Goal: Information Seeking & Learning: Learn about a topic

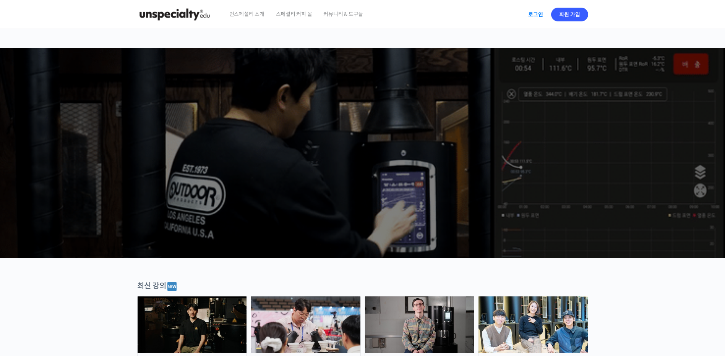
drag, startPoint x: 0, startPoint y: 0, endPoint x: 534, endPoint y: 15, distance: 534.7
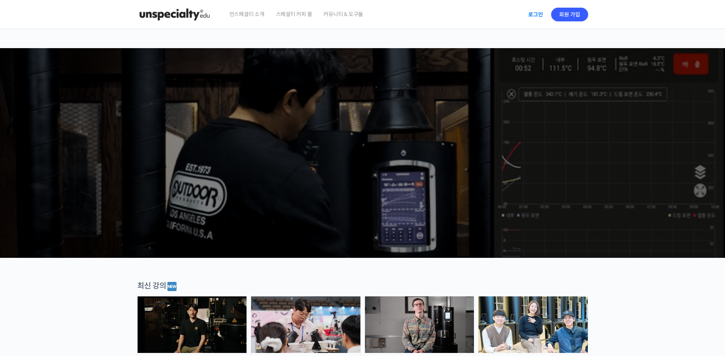
click at [534, 15] on link "로그인" at bounding box center [535, 15] width 24 height 18
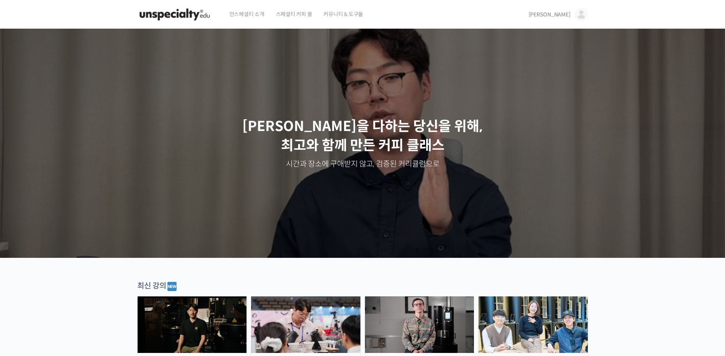
click at [560, 14] on span "[PERSON_NAME]" at bounding box center [549, 14] width 42 height 7
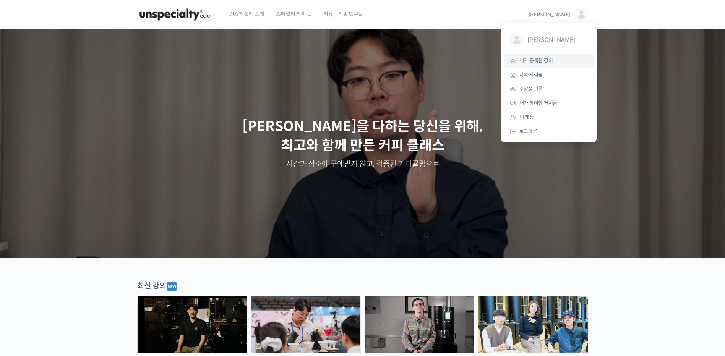
click at [549, 58] on span "내가 등록한 강의" at bounding box center [536, 60] width 34 height 6
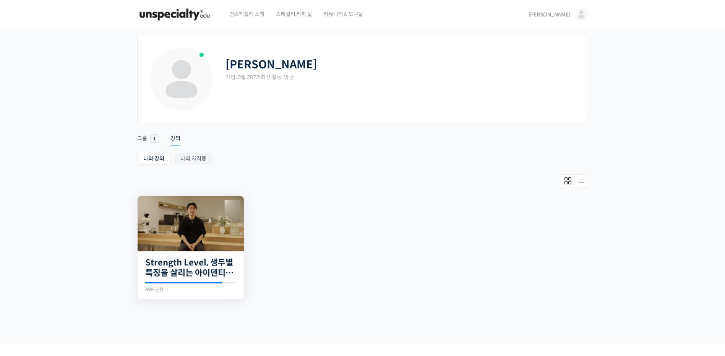
click at [219, 232] on img at bounding box center [191, 223] width 106 height 55
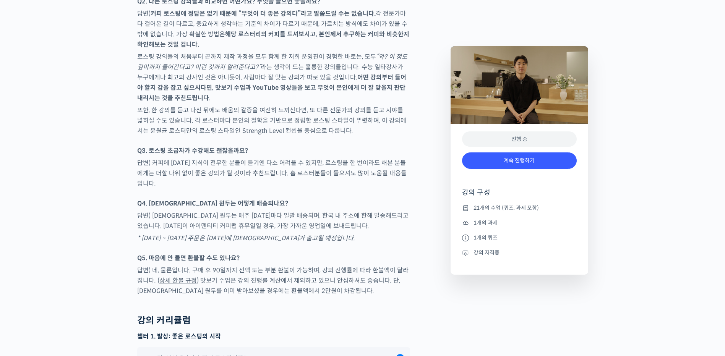
scroll to position [3859, 0]
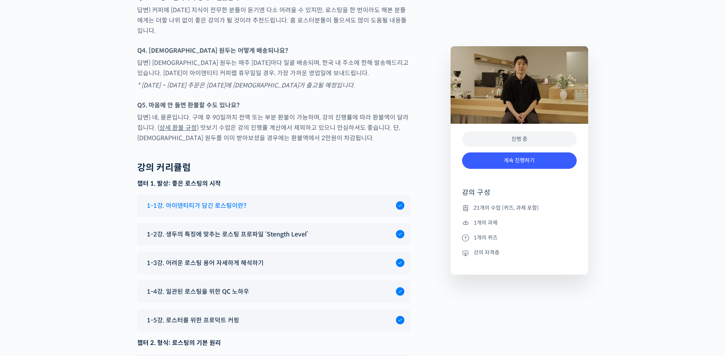
click at [347, 201] on div "1-1강. 아이덴티티가 담긴 로스팅이란?" at bounding box center [269, 206] width 253 height 10
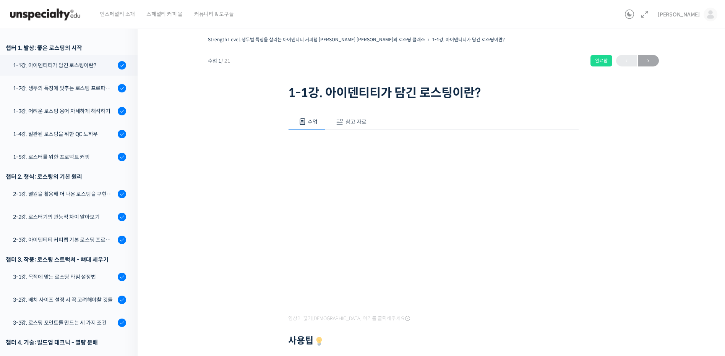
click at [351, 122] on span "참고 자료" at bounding box center [355, 121] width 21 height 7
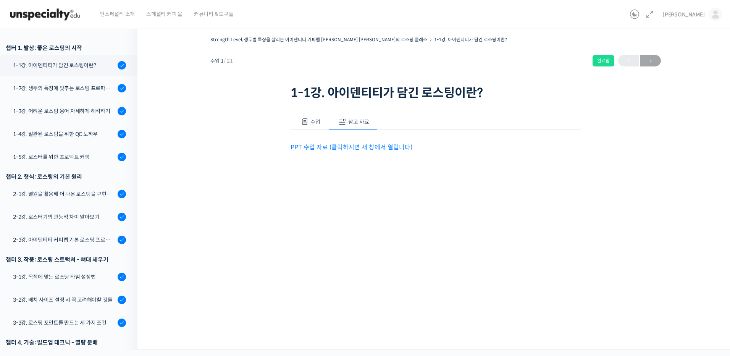
click at [324, 146] on link "PPT 수업 자료 (클릭하시면 새 창에서 열립니다)" at bounding box center [352, 147] width 122 height 8
drag, startPoint x: 72, startPoint y: 73, endPoint x: 86, endPoint y: 72, distance: 14.1
click at [72, 84] on div "1-2강. 생두의 특징에 맞추는 로스팅 프로파일 'Stength Level'" at bounding box center [64, 88] width 102 height 8
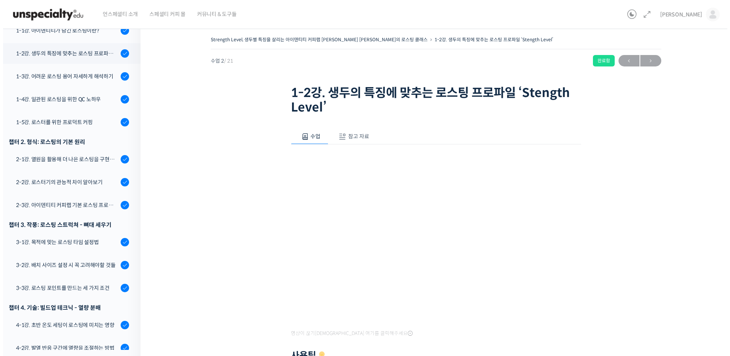
scroll to position [146, 0]
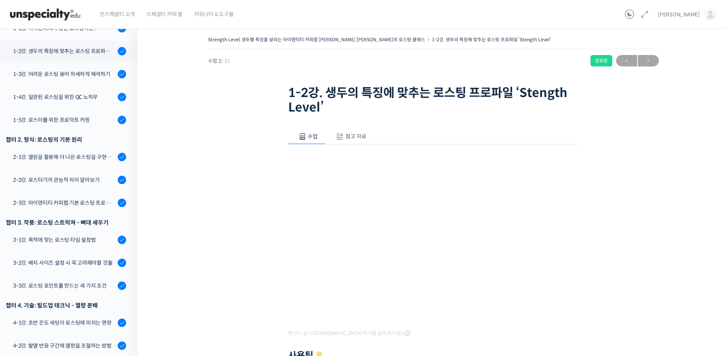
click at [344, 138] on button "참고 자료" at bounding box center [349, 137] width 49 height 16
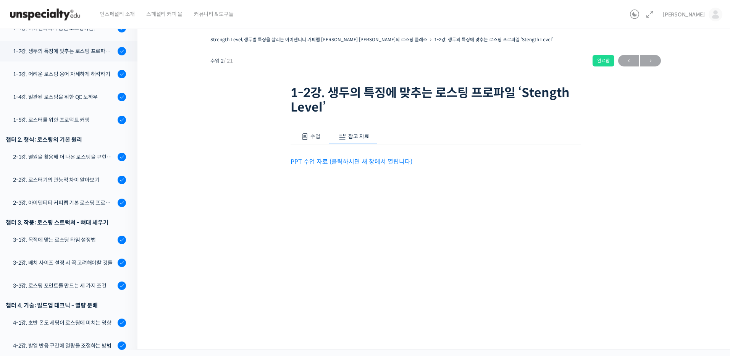
click at [350, 167] on p "PPT 수업 자료 (클릭하시면 새 창에서 열립니다)" at bounding box center [436, 162] width 290 height 10
click at [349, 165] on link "PPT 수업 자료 (클릭하시면 새 창에서 열립니다)" at bounding box center [352, 162] width 122 height 8
click at [64, 70] on div "1-3강. 어려운 로스팅 용어 자세하게 해석하기" at bounding box center [64, 74] width 102 height 8
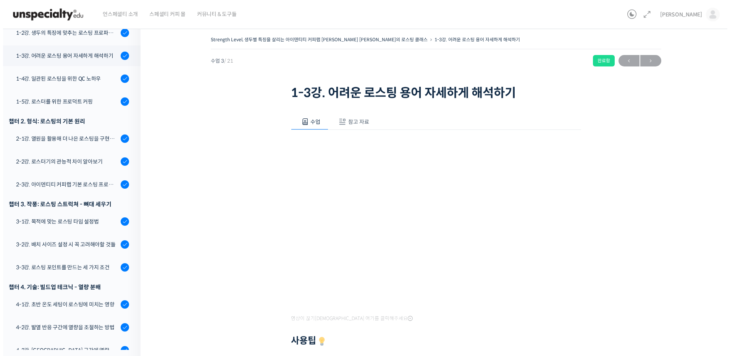
scroll to position [169, 0]
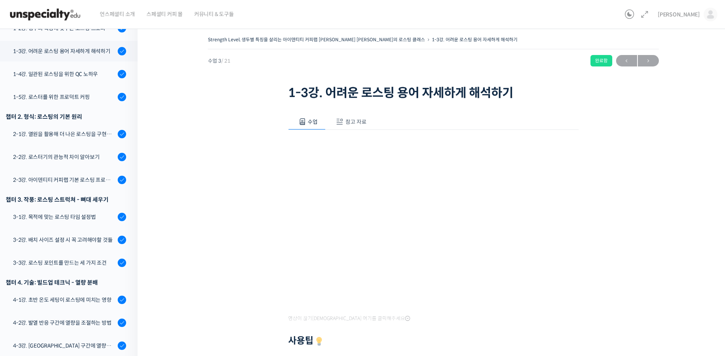
click at [345, 123] on span "참고 자료" at bounding box center [355, 121] width 21 height 7
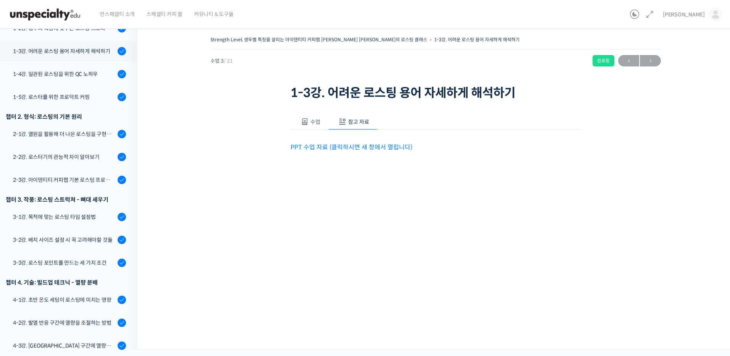
click at [340, 149] on link "PPT 수업 자료 (클릭하시면 새 창에서 열립니다)" at bounding box center [352, 147] width 122 height 8
click at [77, 68] on link "1-4강. 일관된 로스팅을 위한 QC 노하우" at bounding box center [66, 74] width 141 height 21
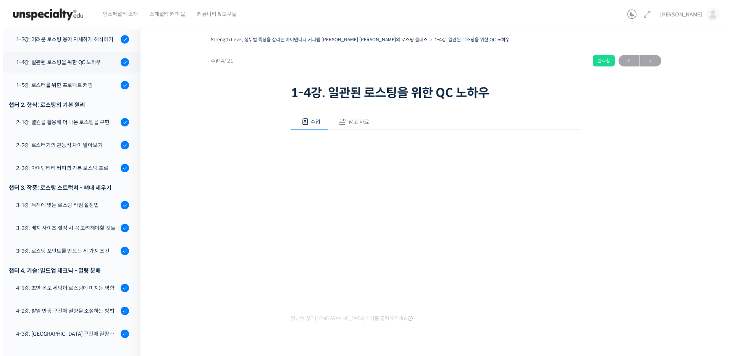
scroll to position [192, 0]
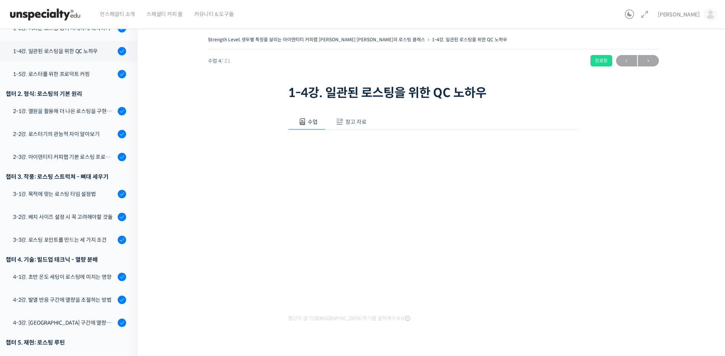
click at [364, 122] on span "참고 자료" at bounding box center [355, 121] width 21 height 7
click at [368, 148] on link "PPT 수업 자료 (클릭하시면 새 창에서 열립니다)" at bounding box center [352, 147] width 122 height 8
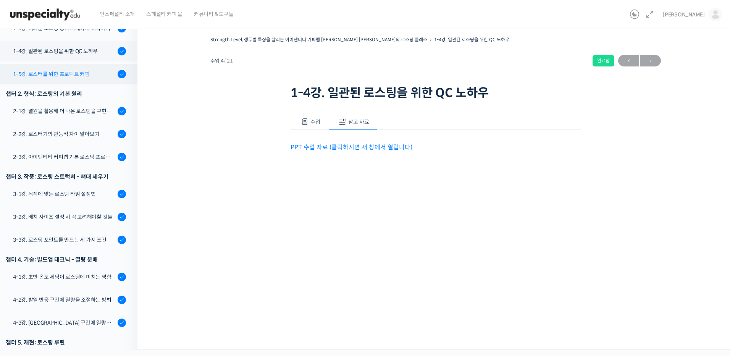
click at [86, 70] on div "1-5강. 로스터를 위한 프로덕트 커핑" at bounding box center [64, 74] width 102 height 8
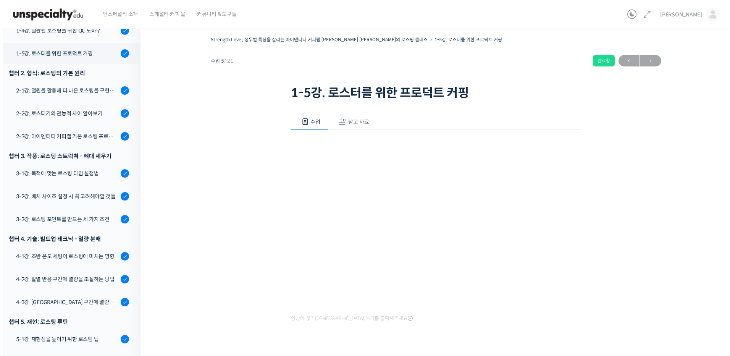
scroll to position [215, 0]
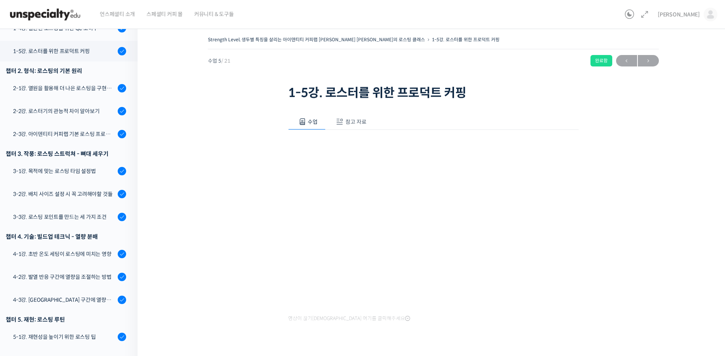
click at [345, 128] on button "참고 자료" at bounding box center [349, 122] width 49 height 16
click at [340, 151] on link "PPT 수업 자료 (클릭하시면 새 창에서 열립니다)" at bounding box center [352, 147] width 122 height 8
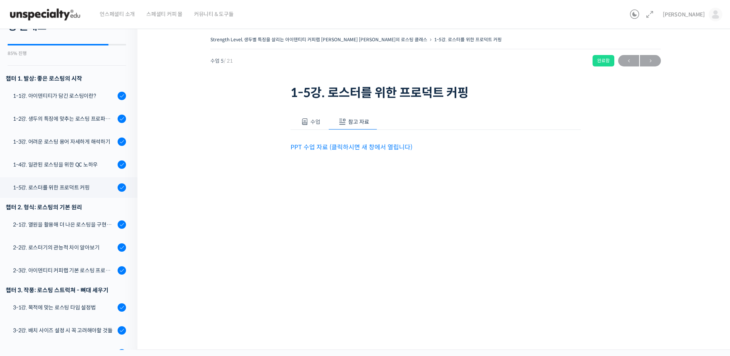
scroll to position [0, 0]
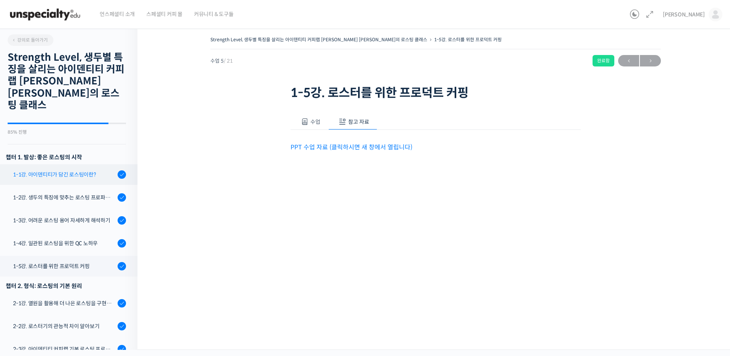
click at [72, 170] on div "1-1강. 아이덴티티가 담긴 로스팅이란?" at bounding box center [64, 174] width 102 height 8
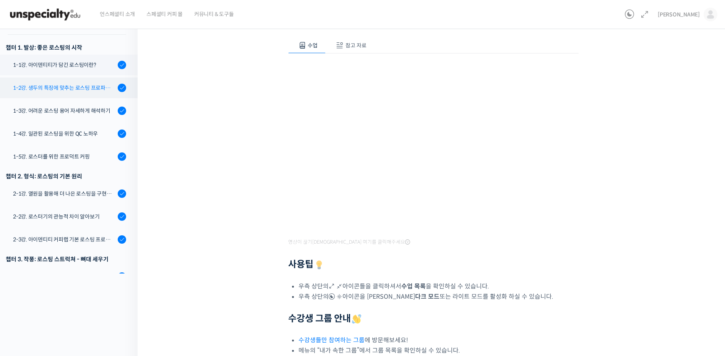
scroll to position [33, 0]
click at [46, 84] on div "1-2강. 생두의 특징에 맞추는 로스팅 프로파일 'Stength Level'" at bounding box center [64, 88] width 102 height 8
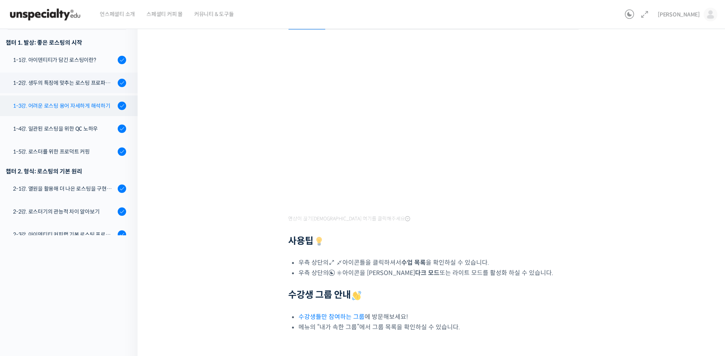
click at [53, 96] on link "1-3강. 어려운 로스팅 용어 자세하게 해석하기" at bounding box center [66, 106] width 141 height 21
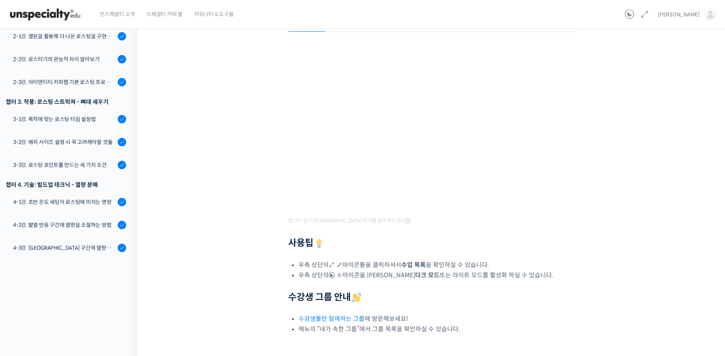
scroll to position [115, 0]
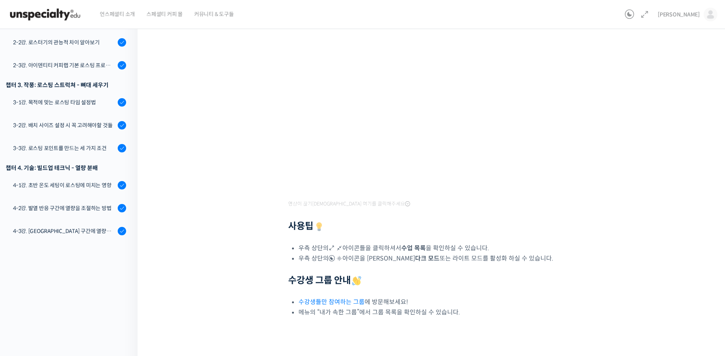
click at [458, 257] on div "영상이 끊기[DEMOGRAPHIC_DATA] 여기를 클릭해주세요 사용팁 우측 상단의 아이콘들을 클릭하셔서 수업 목록 을 확인하실 수 있습니다.…" at bounding box center [433, 166] width 290 height 302
